Goal: Task Accomplishment & Management: Use online tool/utility

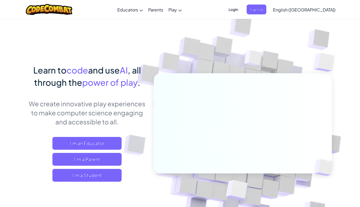
drag, startPoint x: 286, startPoint y: 9, endPoint x: 183, endPoint y: 22, distance: 103.6
click at [183, 22] on img at bounding box center [239, 117] width 296 height 296
click at [267, 10] on span "Sign Up" at bounding box center [257, 10] width 20 height 10
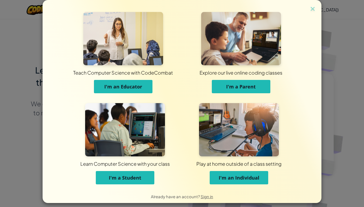
click at [248, 178] on span "I'm an Individual" at bounding box center [239, 178] width 41 height 6
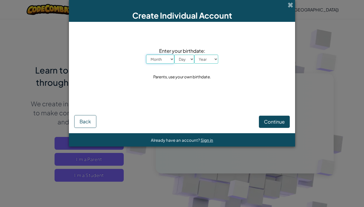
click at [168, 60] on select "Month January February March April May June July August September October Novem…" at bounding box center [160, 59] width 28 height 9
select select "2"
click at [146, 55] on select "Month January February March April May June July August September October Novem…" at bounding box center [160, 59] width 28 height 9
click at [185, 58] on select "Day 1 2 3 4 5 6 7 8 9 10 11 12 13 14 15 16 17 18 19 20 21 22 23 24 25 26 27 28 …" at bounding box center [185, 59] width 20 height 9
select select "24"
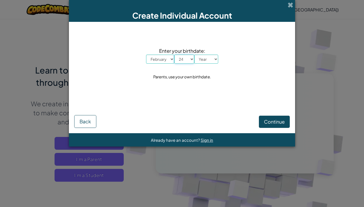
click at [175, 55] on select "Day 1 2 3 4 5 6 7 8 9 10 11 12 13 14 15 16 17 18 19 20 21 22 23 24 25 26 27 28 …" at bounding box center [185, 59] width 20 height 9
click at [208, 57] on select "Year [DATE] 2024 2023 2022 2021 2020 2019 2018 2017 2016 2015 2014 2013 2012 20…" at bounding box center [206, 59] width 24 height 9
click at [194, 55] on select "Year [DATE] 2024 2023 2022 2021 2020 2019 2018 2017 2016 2015 2014 2013 2012 20…" at bounding box center [206, 59] width 24 height 9
click at [208, 61] on select "Year [DATE] 2024 2023 2022 2021 2020 2019 2018 2017 2016 2015 2014 2013 2012 20…" at bounding box center [206, 59] width 24 height 9
click at [194, 55] on select "Year [DATE] 2024 2023 2022 2021 2020 2019 2018 2017 2016 2015 2014 2013 2012 20…" at bounding box center [206, 59] width 24 height 9
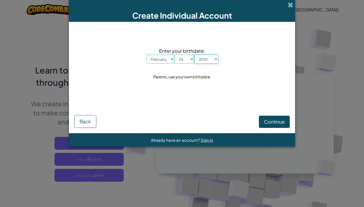
click at [212, 61] on select "Year [DATE] 2024 2023 2022 2021 2020 2019 2018 2017 2016 2015 2014 2013 2012 20…" at bounding box center [206, 59] width 24 height 9
select select "2009"
click at [194, 55] on select "Year [DATE] 2024 2023 2022 2021 2020 2019 2018 2017 2016 2015 2014 2013 2012 20…" at bounding box center [206, 59] width 24 height 9
click at [277, 124] on span "Continue" at bounding box center [274, 122] width 21 height 6
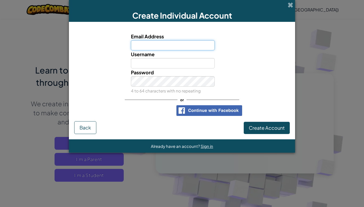
click at [167, 48] on input "Email Address" at bounding box center [173, 45] width 84 height 10
type input "[EMAIL_ADDRESS][DOMAIN_NAME]"
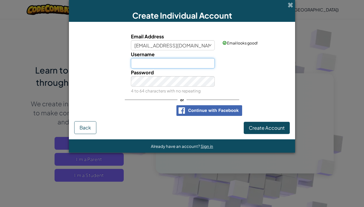
click at [167, 68] on input "Username" at bounding box center [173, 63] width 84 height 10
type input "NeRvis937"
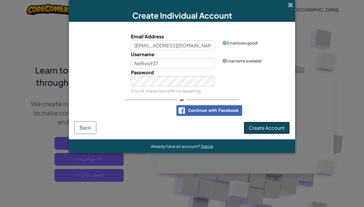
click at [262, 130] on span "Create Account" at bounding box center [267, 128] width 36 height 6
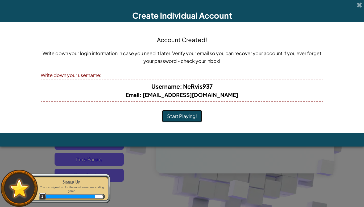
click at [185, 116] on button "Start Playing!" at bounding box center [182, 116] width 40 height 12
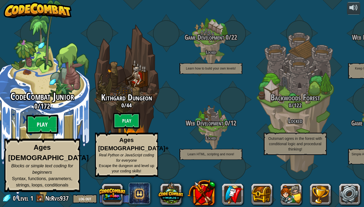
click at [45, 131] on btn "Play" at bounding box center [42, 124] width 32 height 19
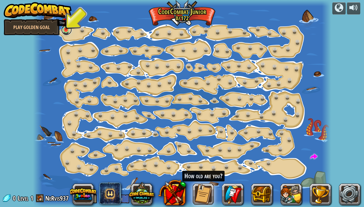
click at [66, 31] on link at bounding box center [66, 30] width 11 height 11
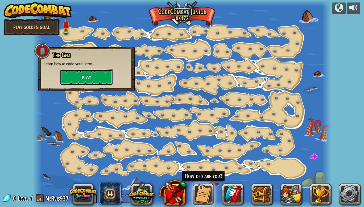
click at [88, 75] on button "Play" at bounding box center [86, 77] width 53 height 16
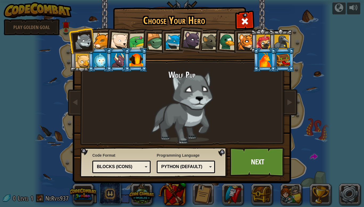
click at [98, 43] on div at bounding box center [101, 41] width 16 height 16
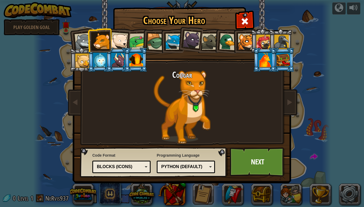
click at [188, 170] on div "Python (Default)" at bounding box center [184, 167] width 46 height 6
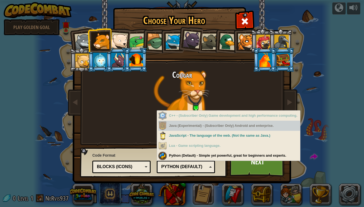
click at [196, 129] on div "Java (Experimental) - (Subscriber Only) Android and enterprise." at bounding box center [230, 126] width 142 height 10
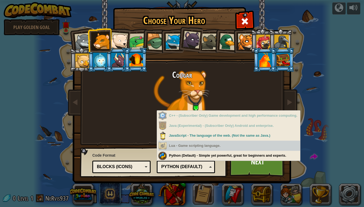
click at [210, 149] on div "Lua - Game scripting language." at bounding box center [230, 146] width 142 height 10
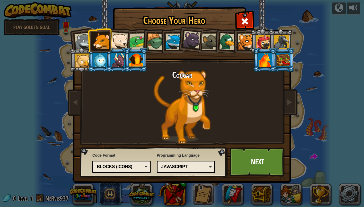
click at [141, 166] on div "Blocks (Icons)" at bounding box center [120, 167] width 46 height 6
click at [173, 168] on div "JavaScript" at bounding box center [184, 167] width 46 height 6
click at [189, 169] on div "Lua" at bounding box center [184, 167] width 46 height 6
click at [189, 163] on div "JavaScript" at bounding box center [185, 167] width 51 height 8
click at [142, 42] on li at bounding box center [153, 41] width 25 height 26
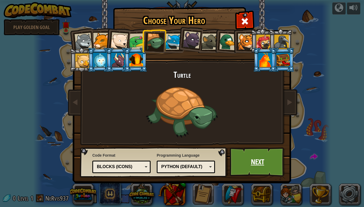
click at [267, 163] on link "Next" at bounding box center [258, 161] width 56 height 29
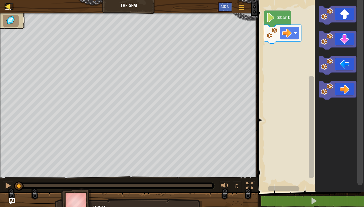
click at [10, 9] on div at bounding box center [8, 6] width 7 height 7
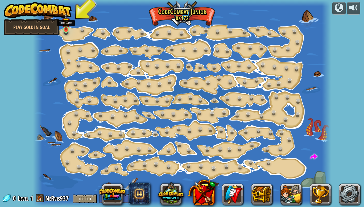
click at [64, 28] on img at bounding box center [65, 21] width 7 height 17
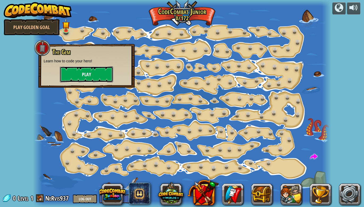
click at [85, 74] on button "Play" at bounding box center [86, 74] width 53 height 16
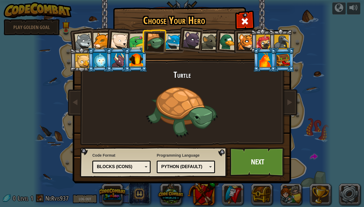
click at [130, 170] on div "Blocks (Icons)" at bounding box center [121, 167] width 51 height 8
click at [241, 164] on link "Next" at bounding box center [258, 161] width 56 height 29
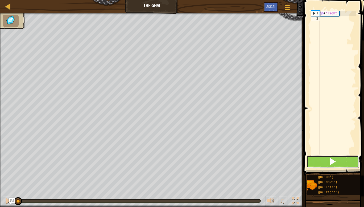
click at [330, 160] on span at bounding box center [332, 161] width 7 height 7
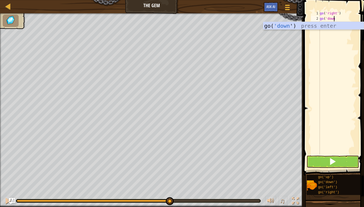
scroll to position [2, 1]
type textarea "go('down')"
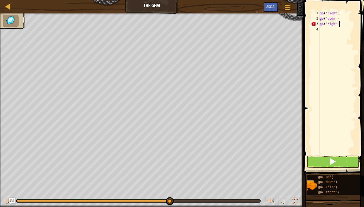
scroll to position [2, 1]
type textarea "go('right')"
click at [325, 163] on button at bounding box center [333, 162] width 52 height 12
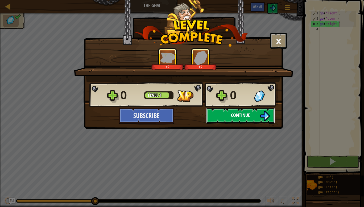
click at [266, 116] on img at bounding box center [265, 116] width 10 height 10
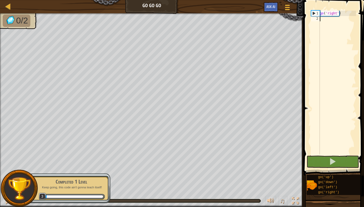
type textarea "go"
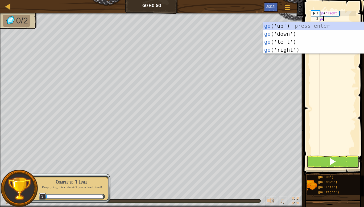
scroll to position [2, 0]
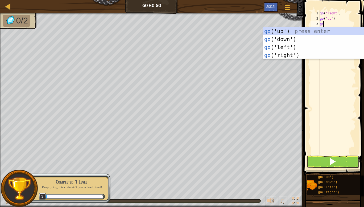
type textarea "gor"
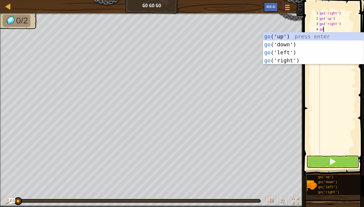
type textarea "gor"
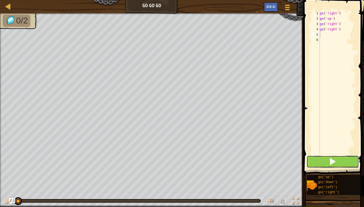
click at [340, 156] on button at bounding box center [333, 162] width 52 height 12
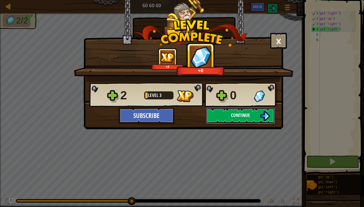
click at [258, 118] on button "Continue" at bounding box center [240, 116] width 69 height 16
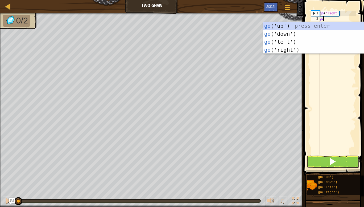
type textarea "gor"
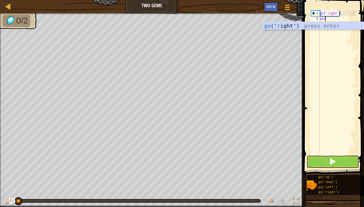
scroll to position [2, 0]
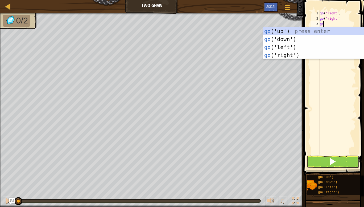
type textarea "gor"
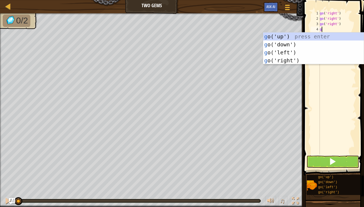
type textarea "go"
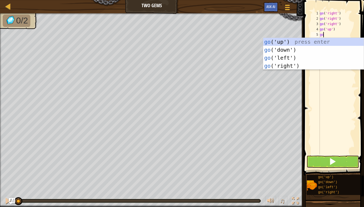
type textarea "god"
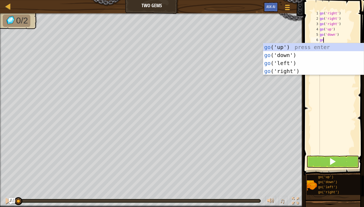
type textarea "god"
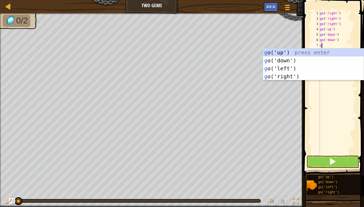
type textarea "god"
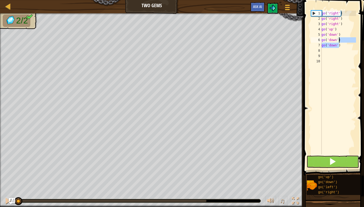
drag, startPoint x: 344, startPoint y: 47, endPoint x: 343, endPoint y: 40, distance: 6.7
click at [343, 40] on div "go ( 'right' ) go ( 'right' ) go ( 'right' ) go ( 'up' ) go ( 'down' ) go ( 'do…" at bounding box center [339, 88] width 36 height 155
type textarea "go('down')"
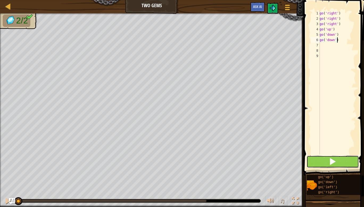
drag, startPoint x: 327, startPoint y: 168, endPoint x: 348, endPoint y: 160, distance: 22.8
click at [348, 160] on button at bounding box center [333, 162] width 52 height 12
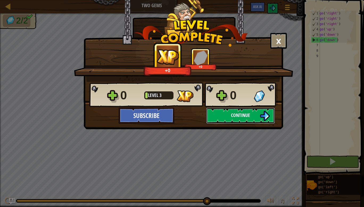
click at [254, 116] on button "Continue" at bounding box center [240, 116] width 69 height 16
